Goal: Information Seeking & Learning: Learn about a topic

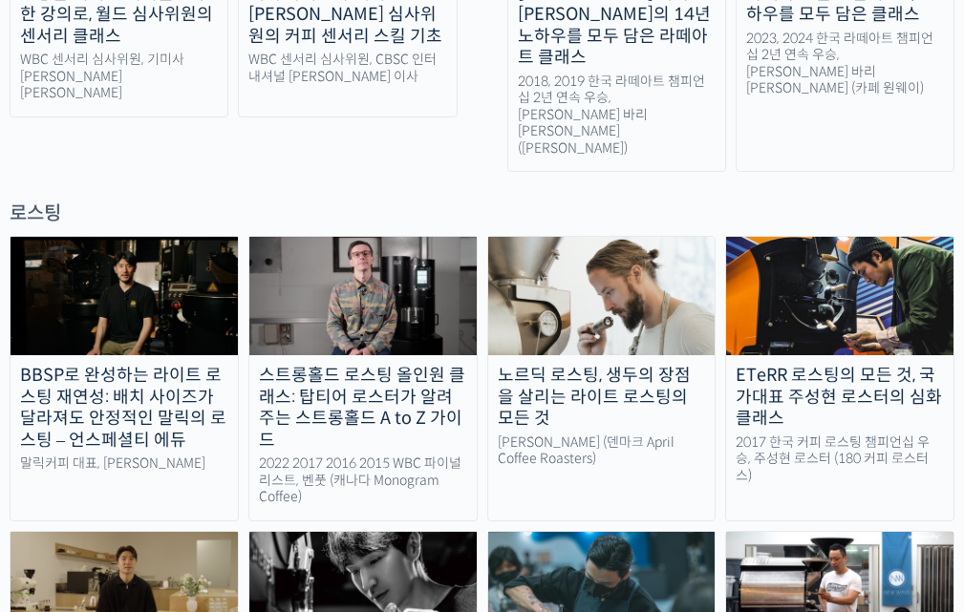
scroll to position [1623, 0]
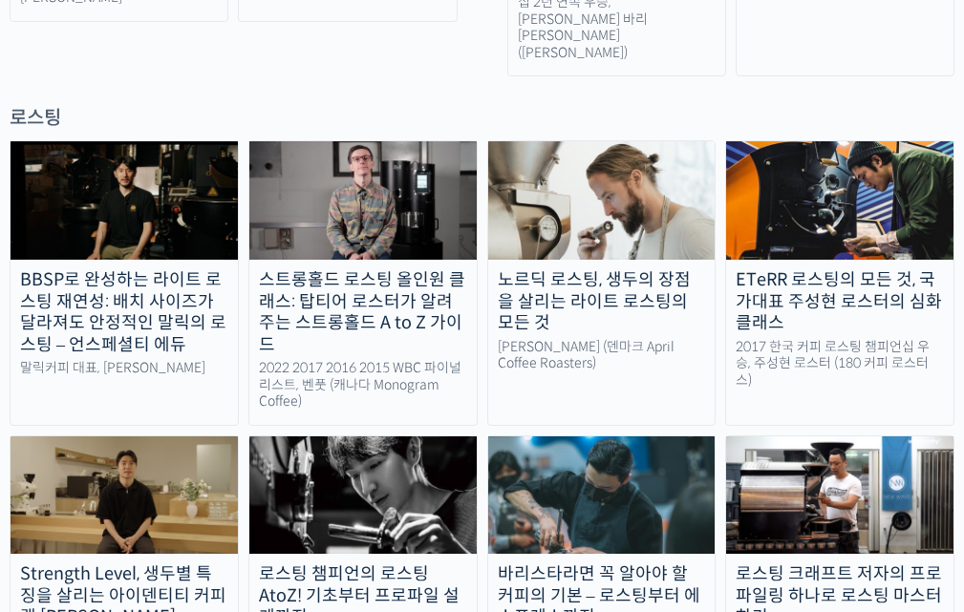
click at [381, 269] on div "스트롱홀드 로스팅 올인원 클래스: 탑티어 로스터가 알려주는 스트롱홀드 A to Z 가이드" at bounding box center [362, 312] width 227 height 86
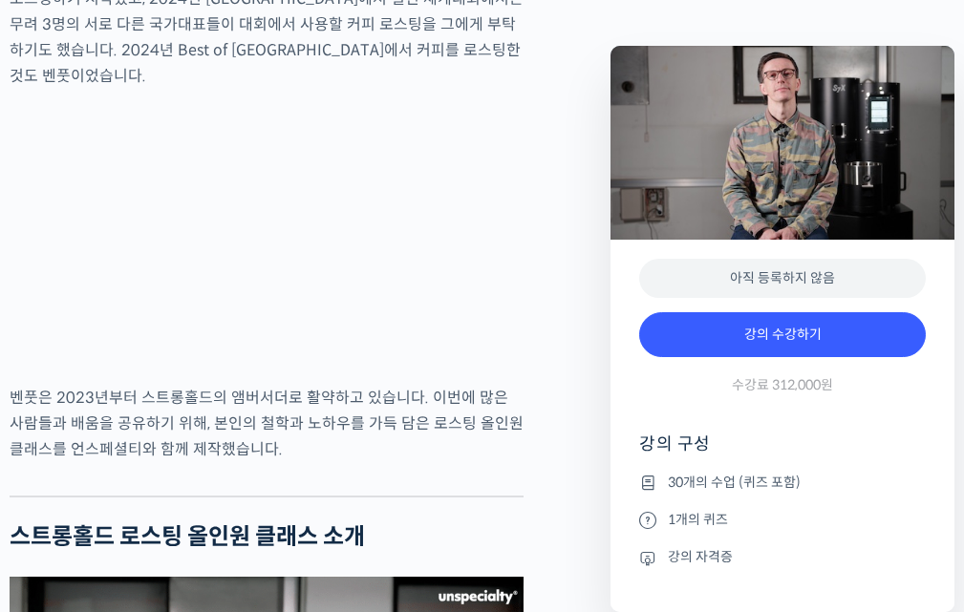
scroll to position [1241, 0]
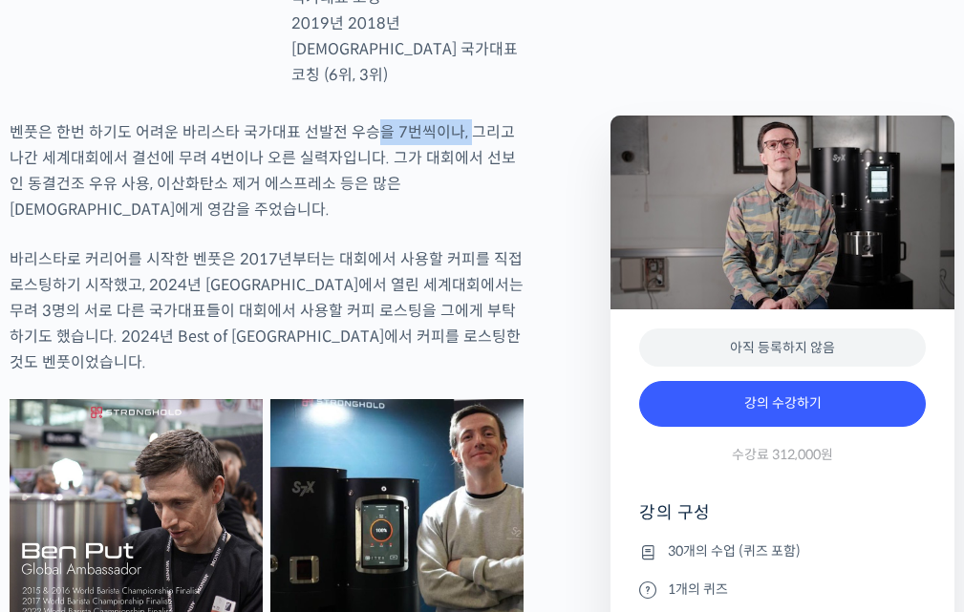
drag, startPoint x: 377, startPoint y: 115, endPoint x: 415, endPoint y: 167, distance: 64.9
click at [466, 119] on p "벤풋은 한번 하기도 어려운 바리스타 국가대표 선발전 우승을 7번씩이나, 그리고 나간 세계대회에서 결선에 무려 4번이나 오른 실력자입니다. 그가…" at bounding box center [267, 170] width 514 height 103
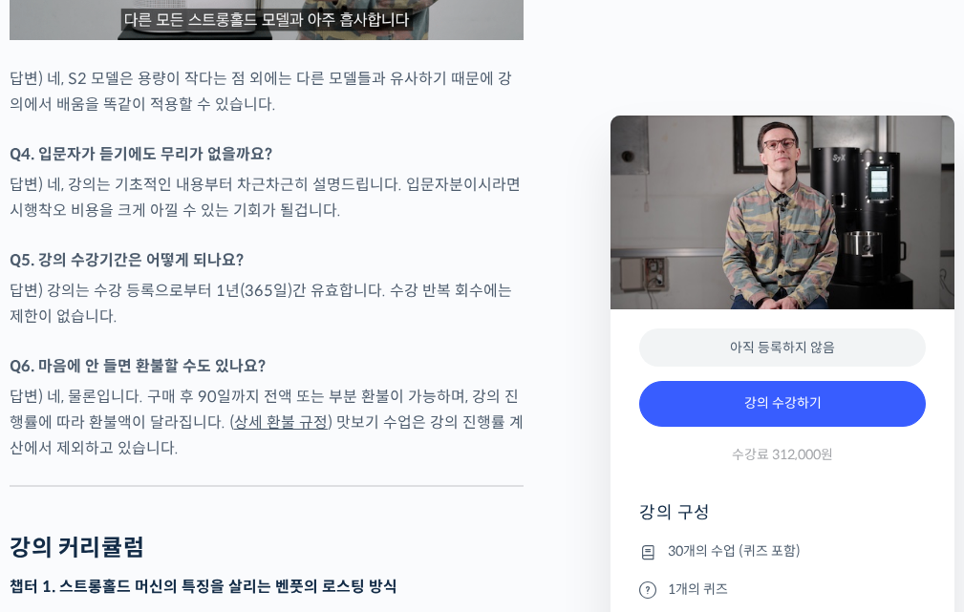
scroll to position [8213, 0]
